Goal: Task Accomplishment & Management: Use online tool/utility

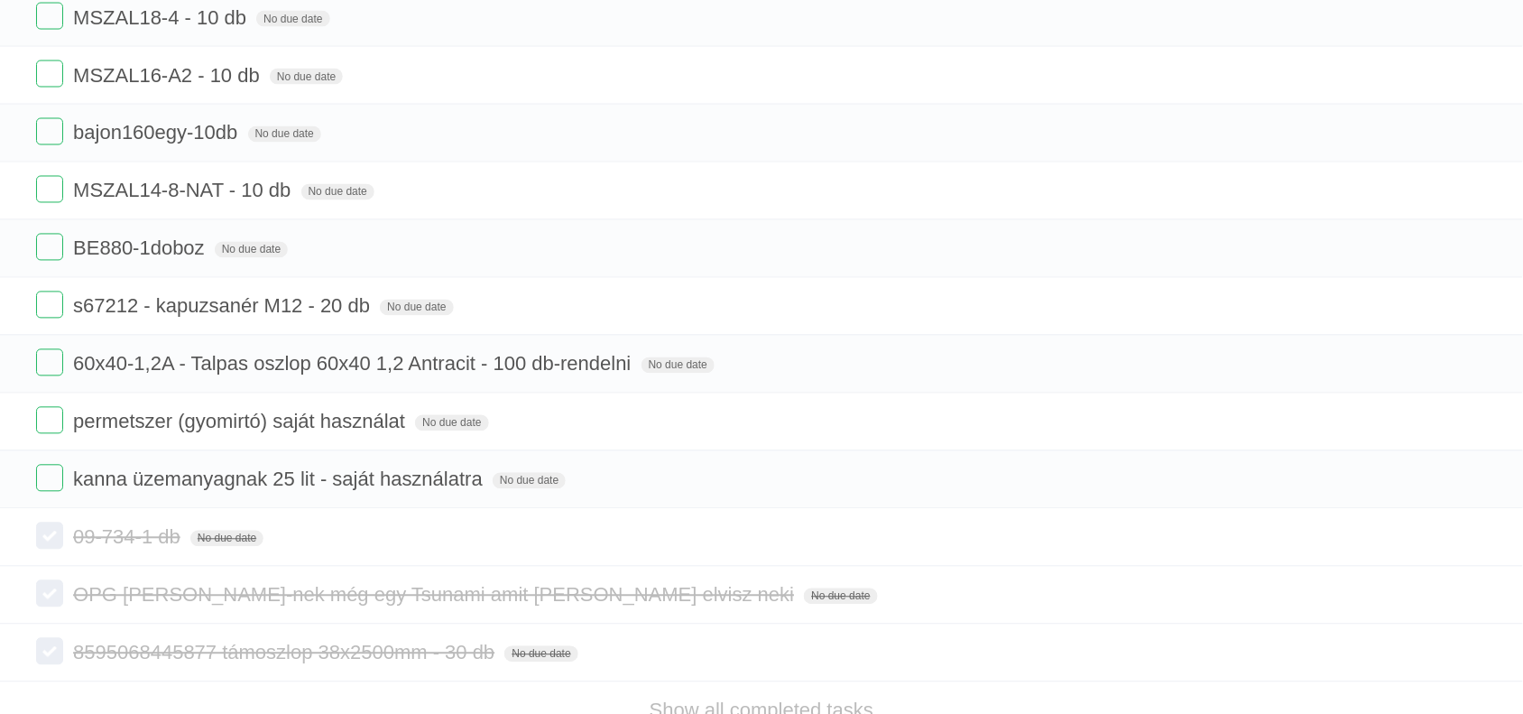
scroll to position [3048, 0]
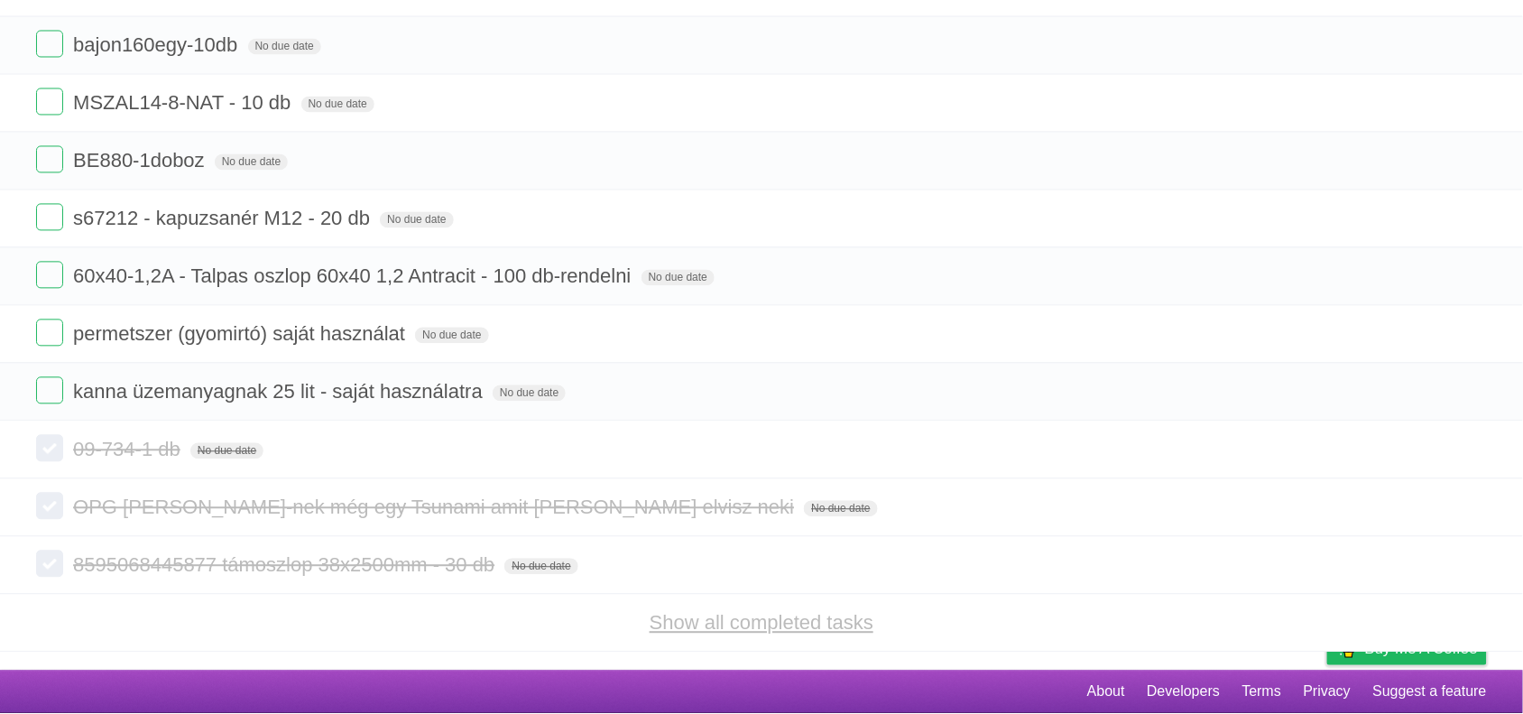
click at [724, 627] on link "Show all completed tasks" at bounding box center [762, 623] width 224 height 23
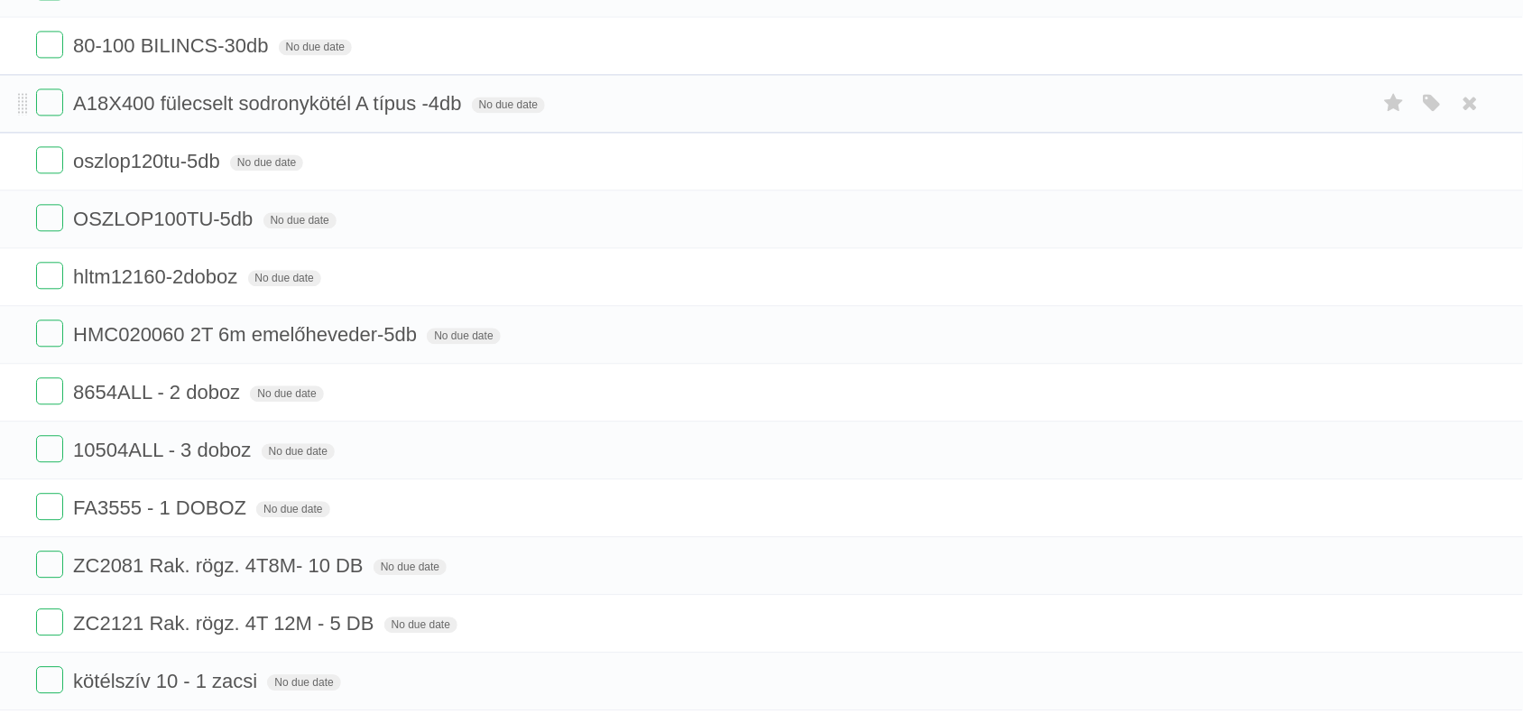
scroll to position [1128, 0]
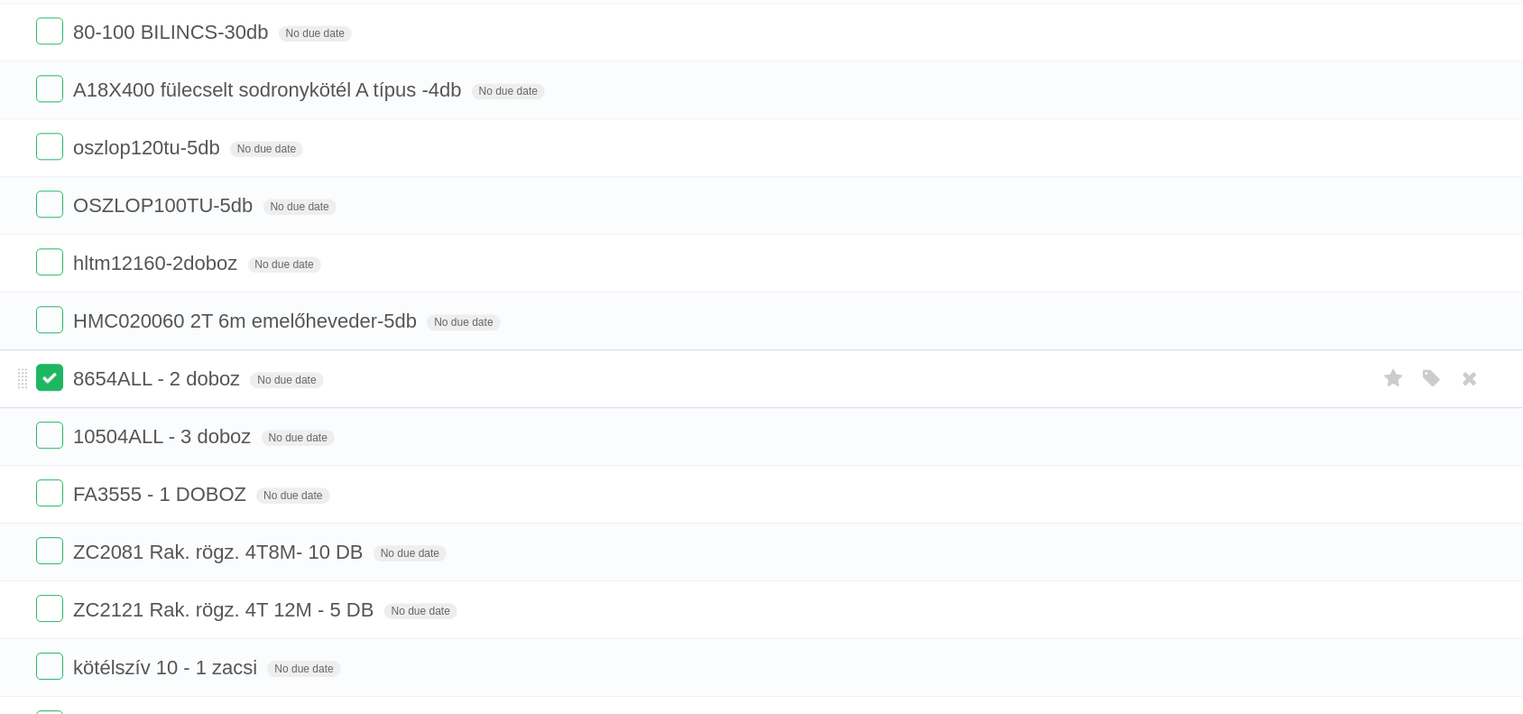
click at [48, 391] on label at bounding box center [49, 377] width 27 height 27
click at [55, 449] on label at bounding box center [49, 434] width 27 height 27
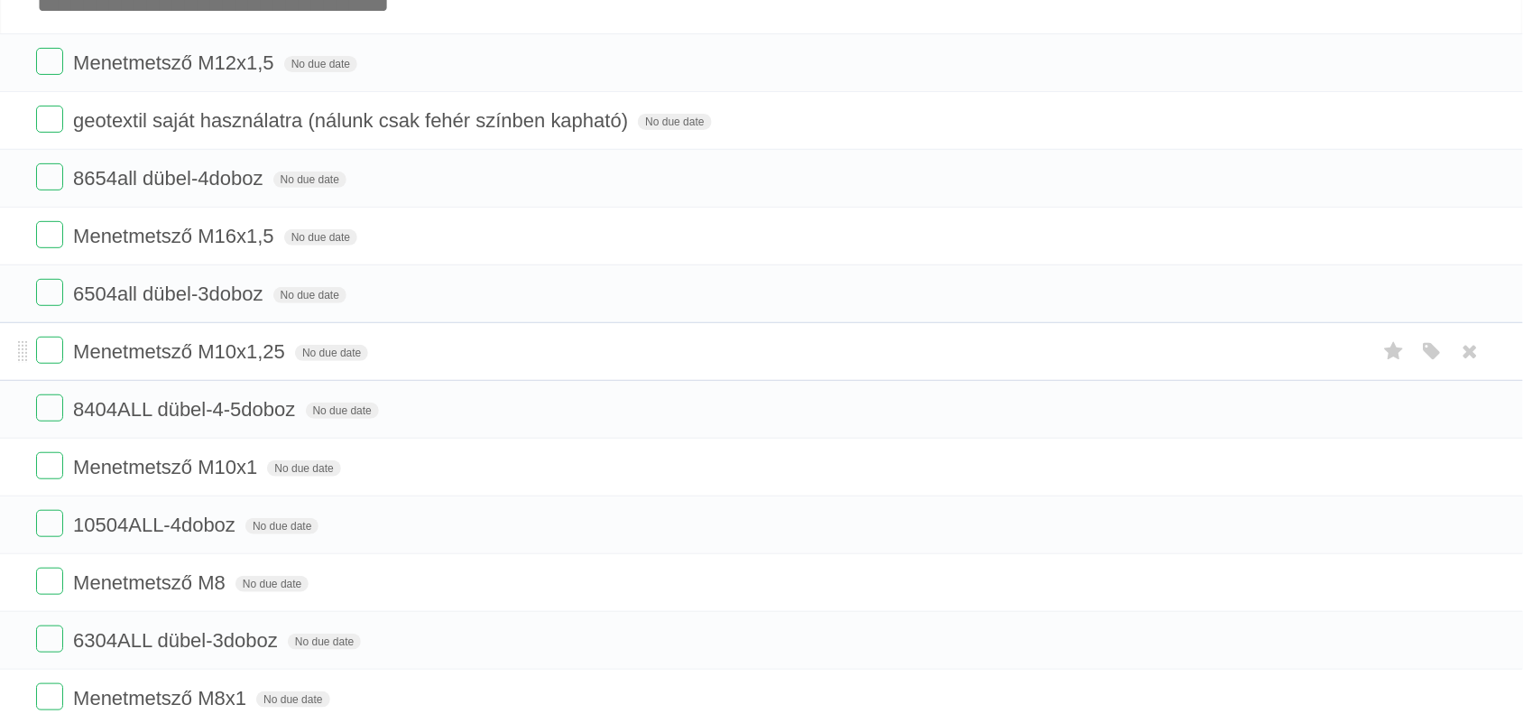
scroll to position [0, 0]
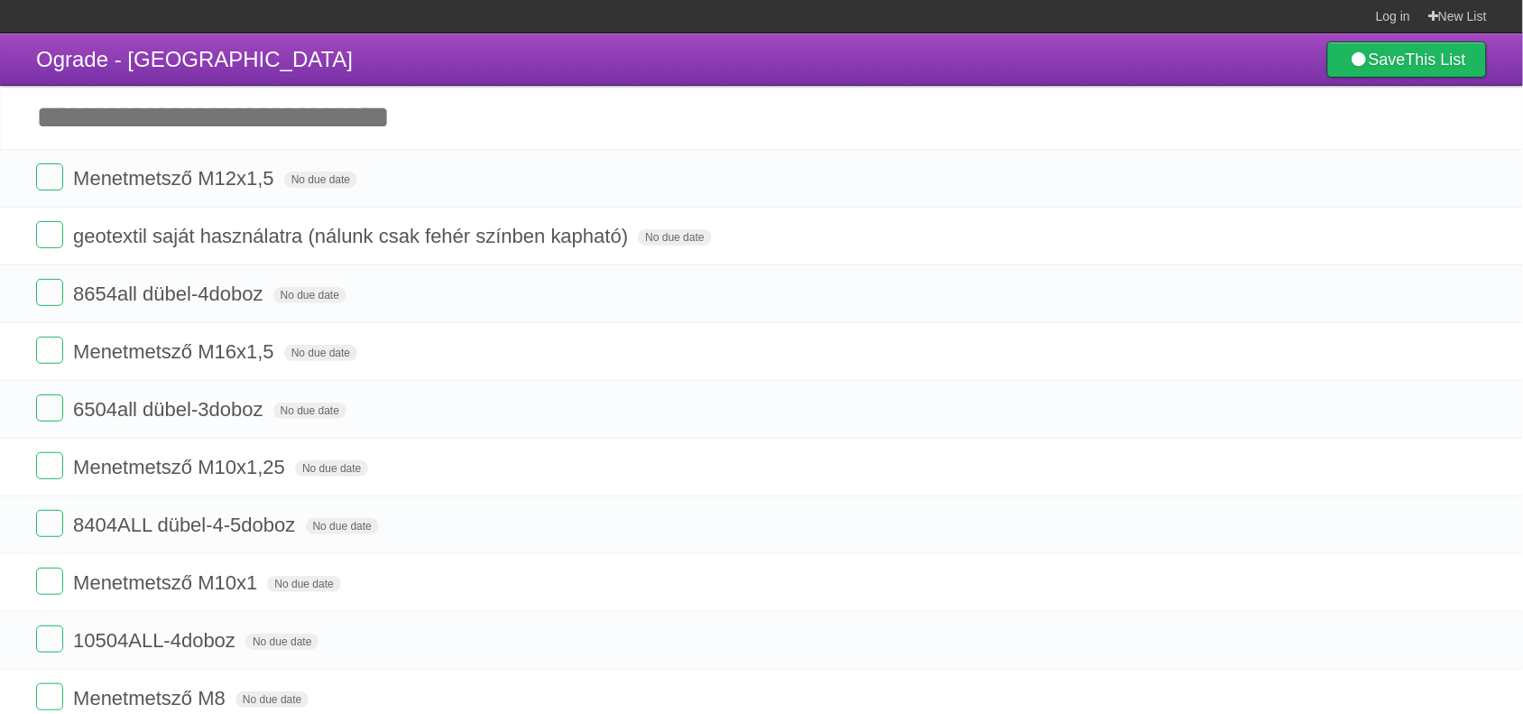
drag, startPoint x: 117, startPoint y: 127, endPoint x: 113, endPoint y: 140, distance: 13.4
click at [113, 135] on input "Add another task" at bounding box center [761, 117] width 1523 height 63
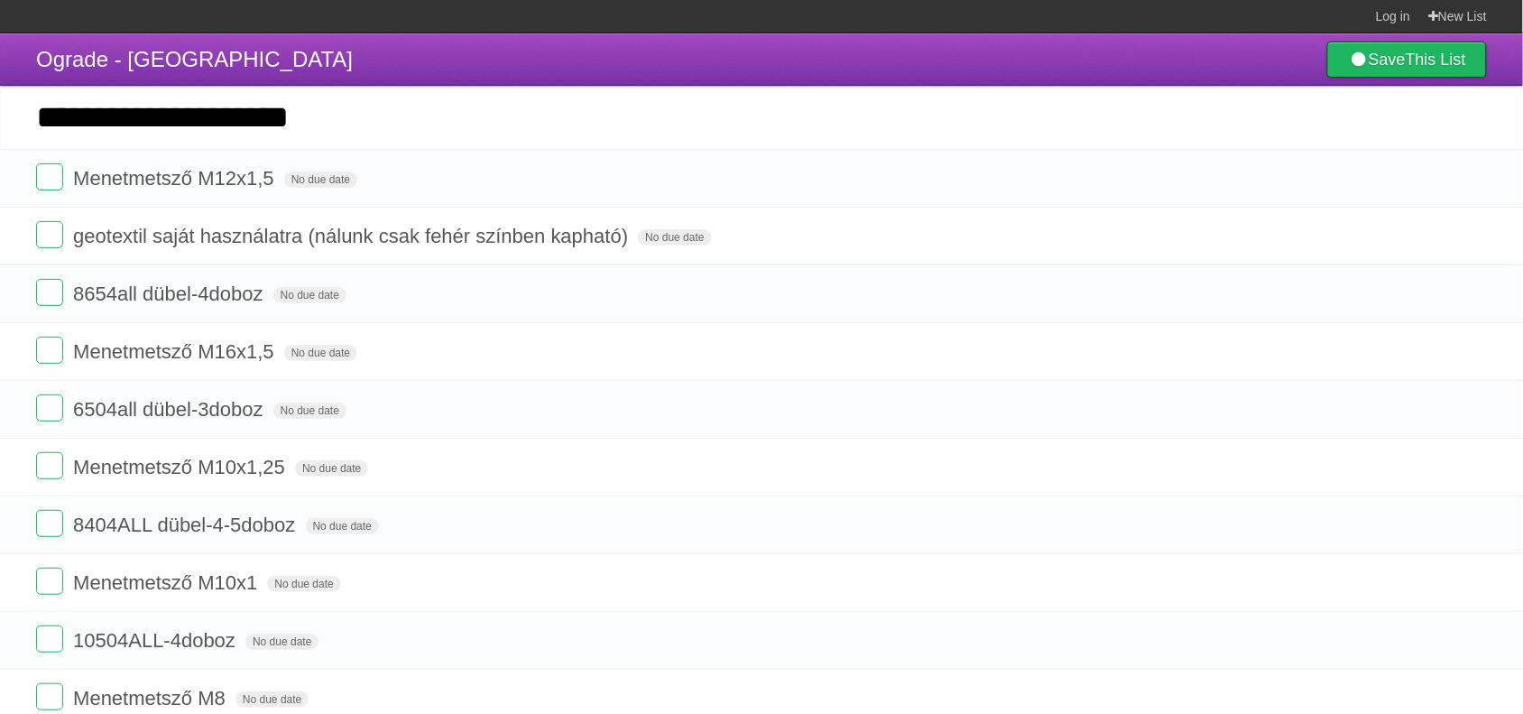
type input "**********"
click input "*********" at bounding box center [0, 0] width 0 height 0
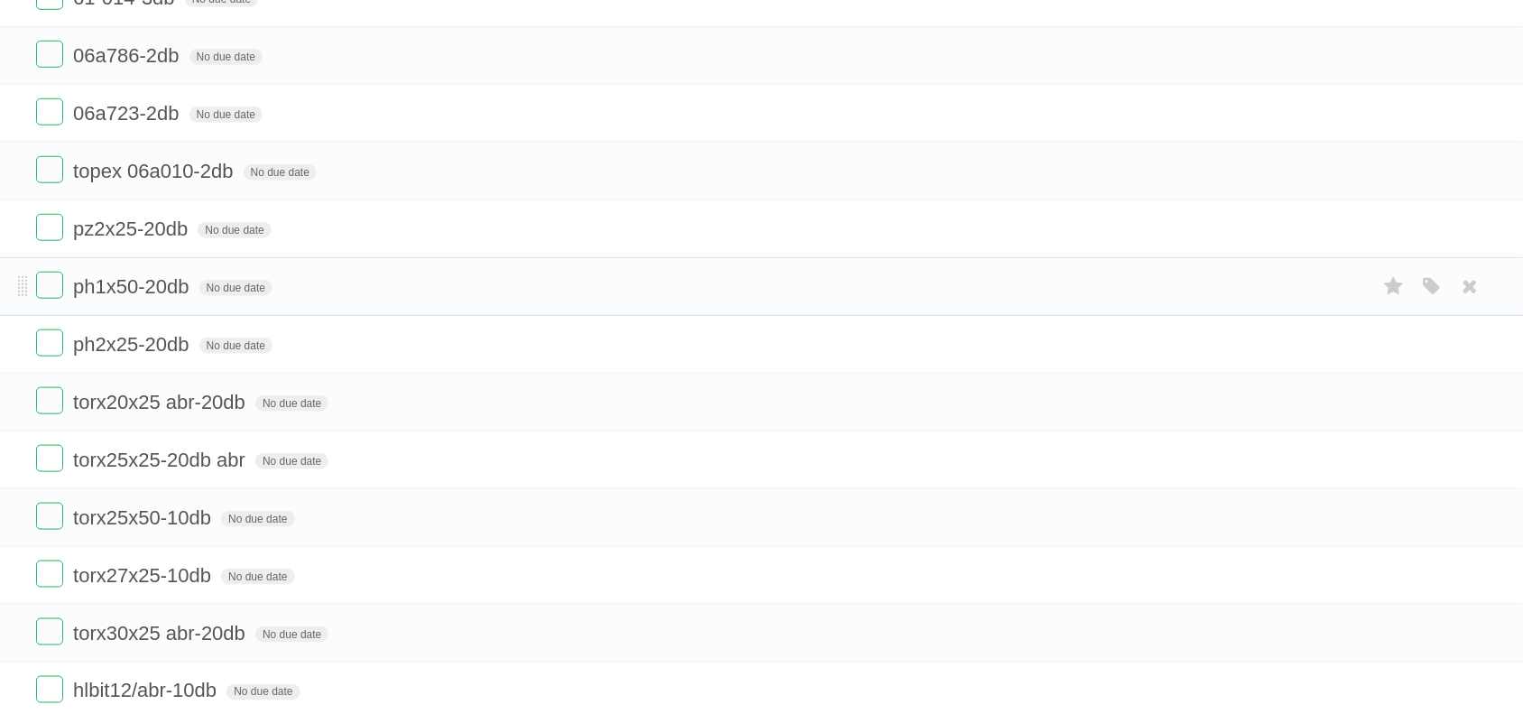
scroll to position [451, 0]
